Goal: Task Accomplishment & Management: Manage account settings

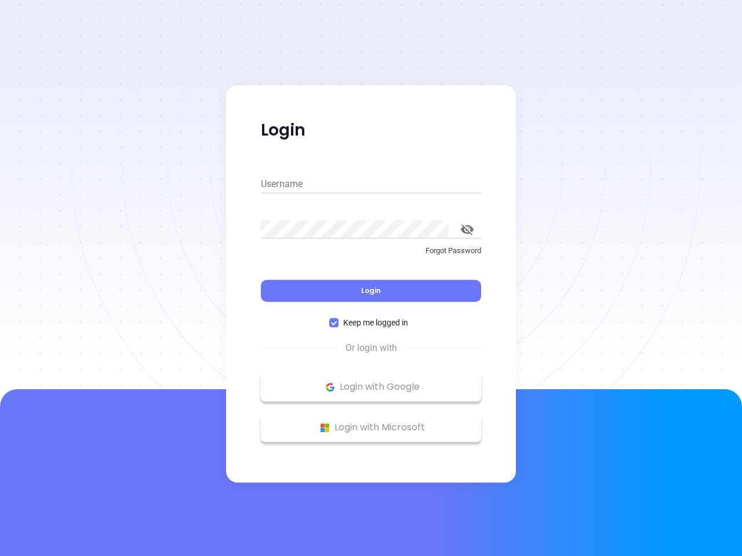
click at [371, 278] on div "Login" at bounding box center [371, 284] width 220 height 36
click at [371, 184] on input "Username" at bounding box center [371, 184] width 220 height 19
click at [467, 230] on icon "toggle password visibility" at bounding box center [467, 229] width 13 height 11
click at [371, 291] on span "Login" at bounding box center [371, 291] width 20 height 10
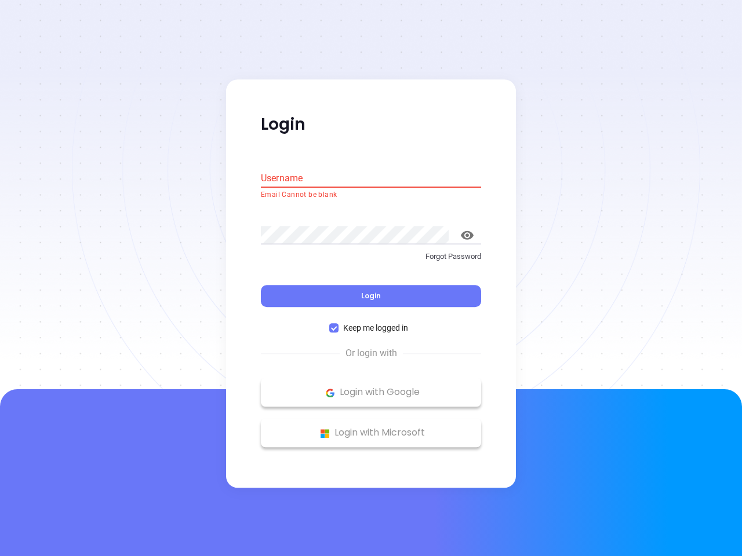
click at [371, 323] on span "Keep me logged in" at bounding box center [376, 328] width 74 height 13
click at [339, 324] on input "Keep me logged in" at bounding box center [333, 328] width 9 height 9
checkbox input "false"
click at [371, 387] on p "Login with Google" at bounding box center [371, 392] width 209 height 17
click at [371, 428] on p "Login with Microsoft" at bounding box center [371, 433] width 209 height 17
